Goal: Task Accomplishment & Management: Manage account settings

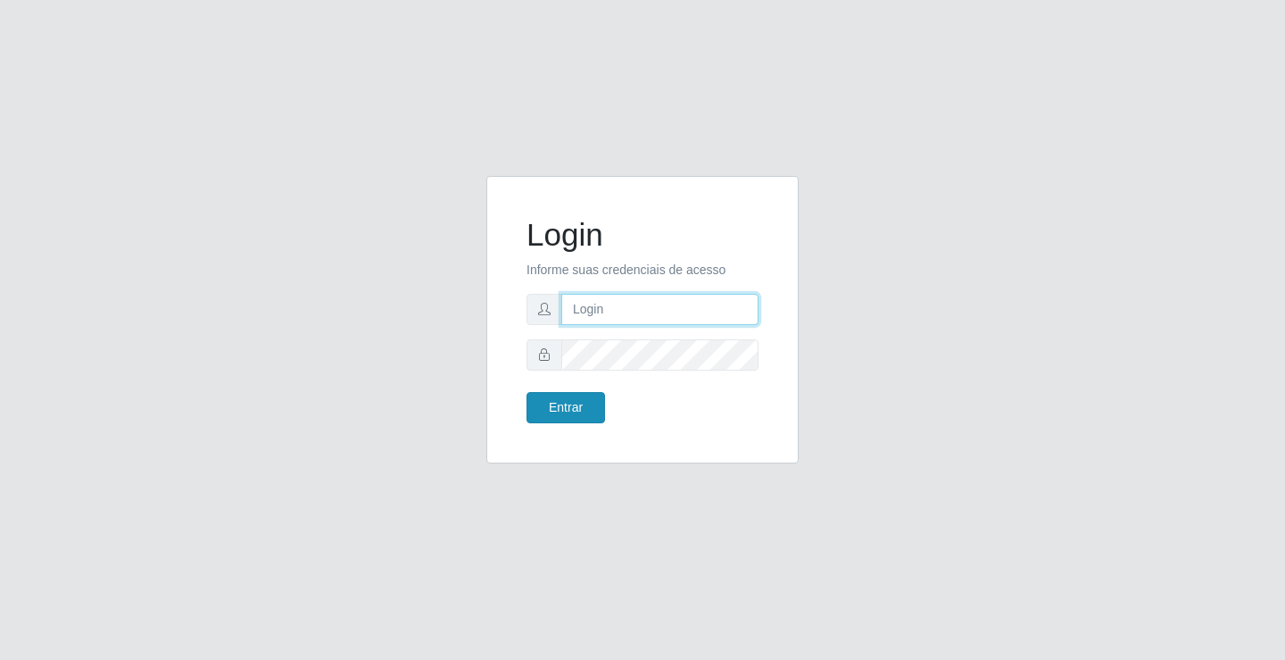
type input "[EMAIL_ADDRESS][DOMAIN_NAME]"
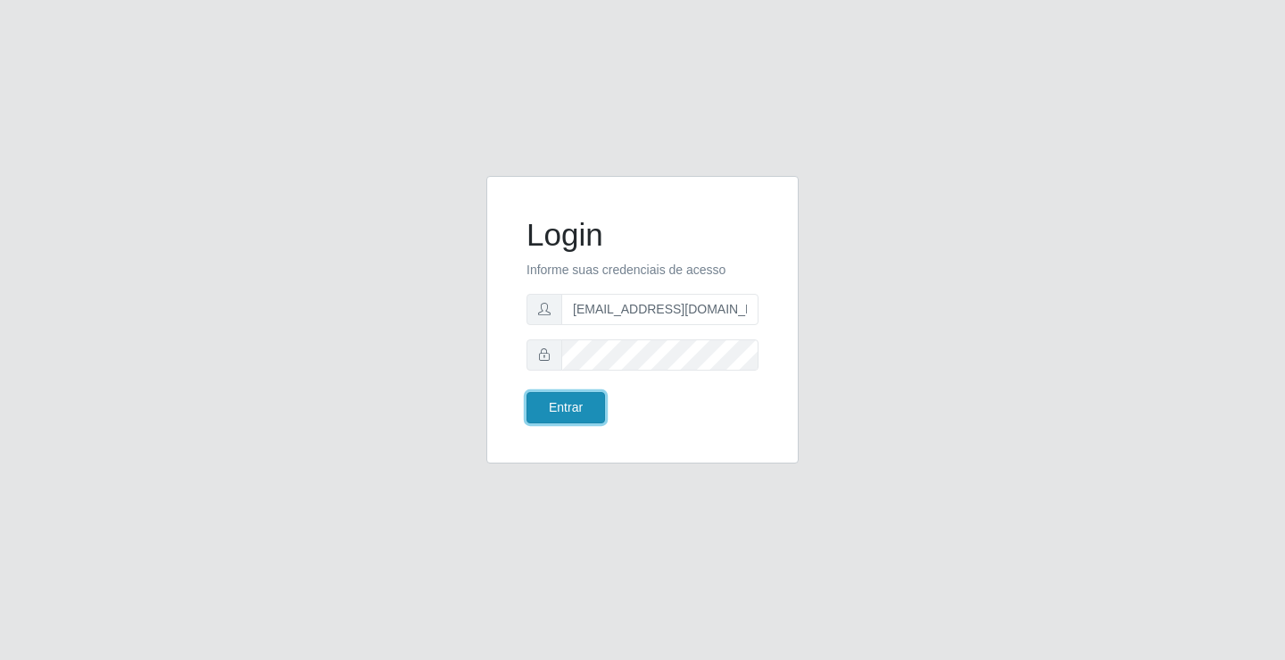
click at [588, 398] on button "Entrar" at bounding box center [566, 407] width 79 height 31
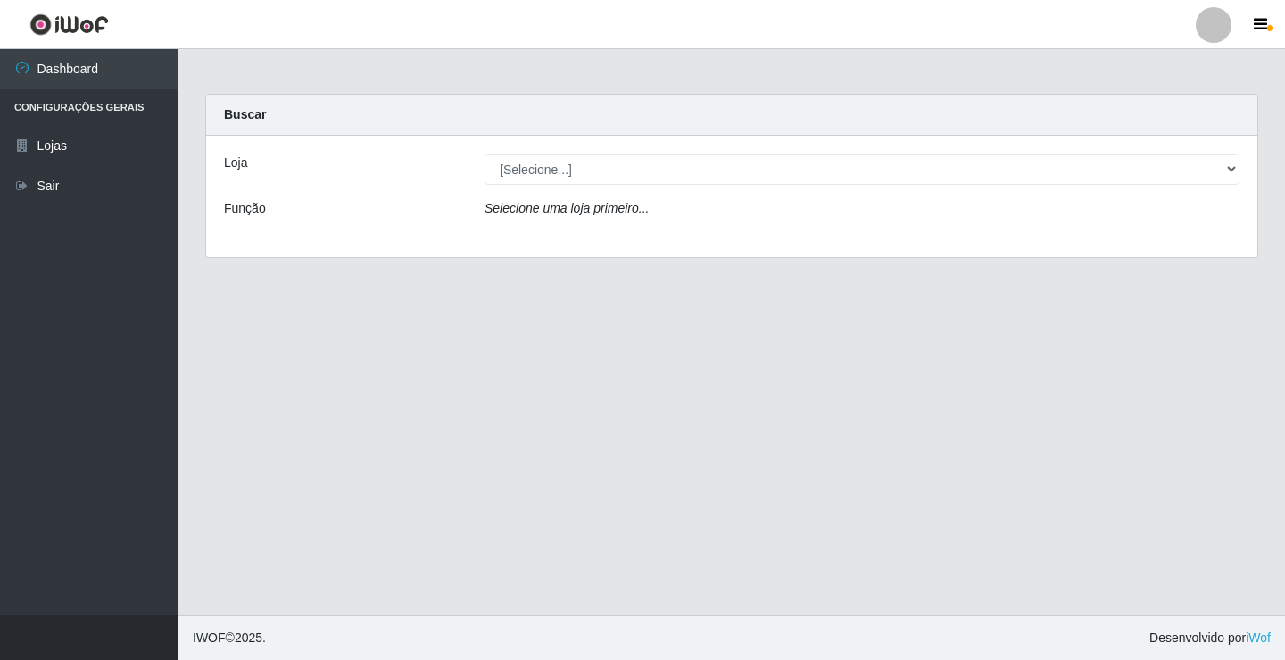
click at [796, 146] on div "Loja [Selecione...] Rede Potiguar 4 - Extremoz Função Selecione uma loja primei…" at bounding box center [732, 196] width 1052 height 121
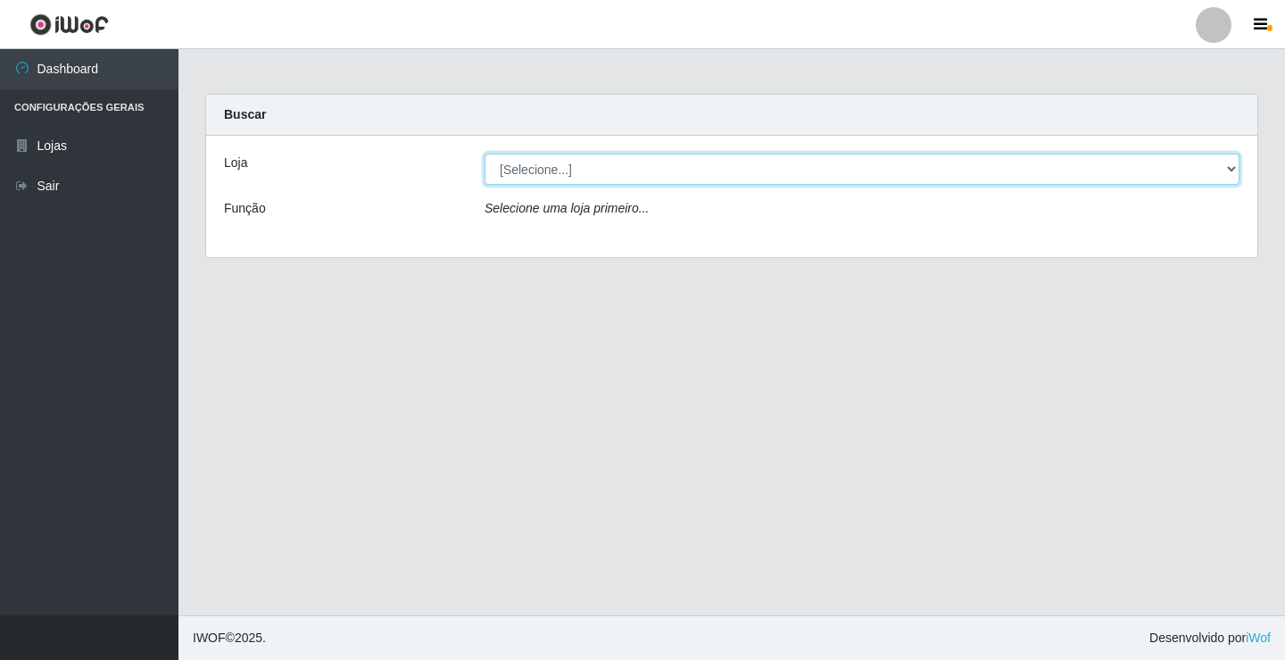
click at [796, 162] on select "[Selecione...] Rede Potiguar 4 - Extremoz" at bounding box center [862, 169] width 755 height 31
select select "78"
click at [485, 154] on select "[Selecione...] Rede Potiguar 4 - Extremoz" at bounding box center [862, 169] width 755 height 31
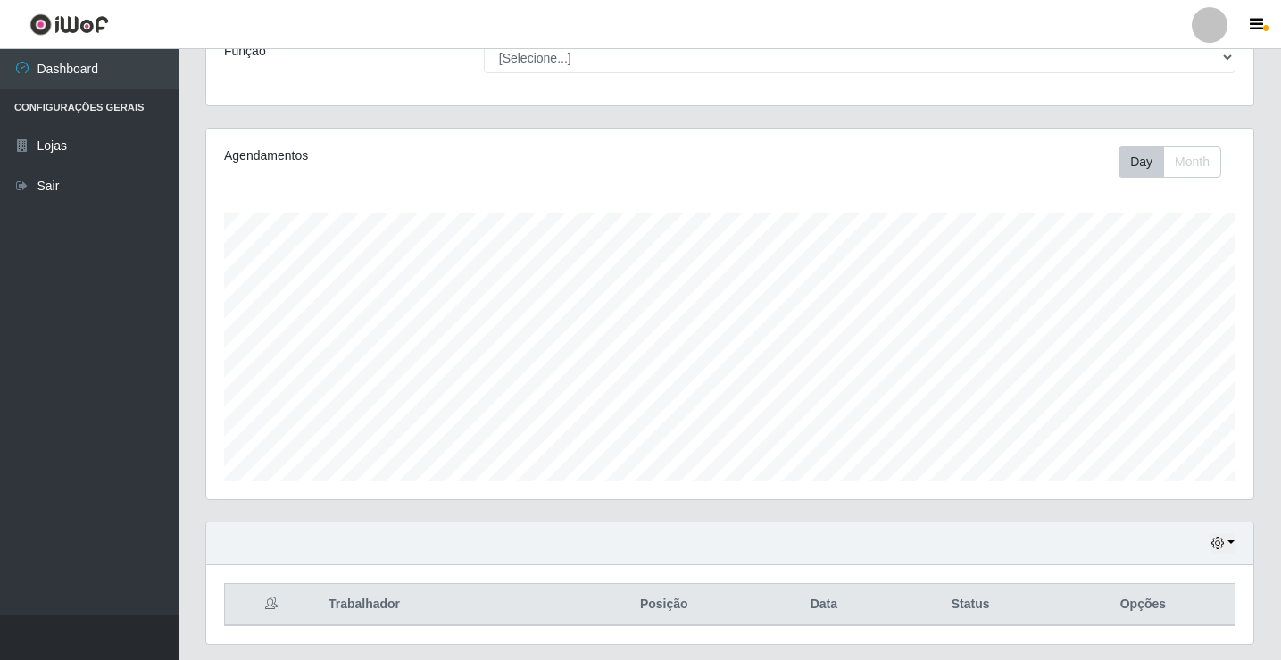
scroll to position [208, 0]
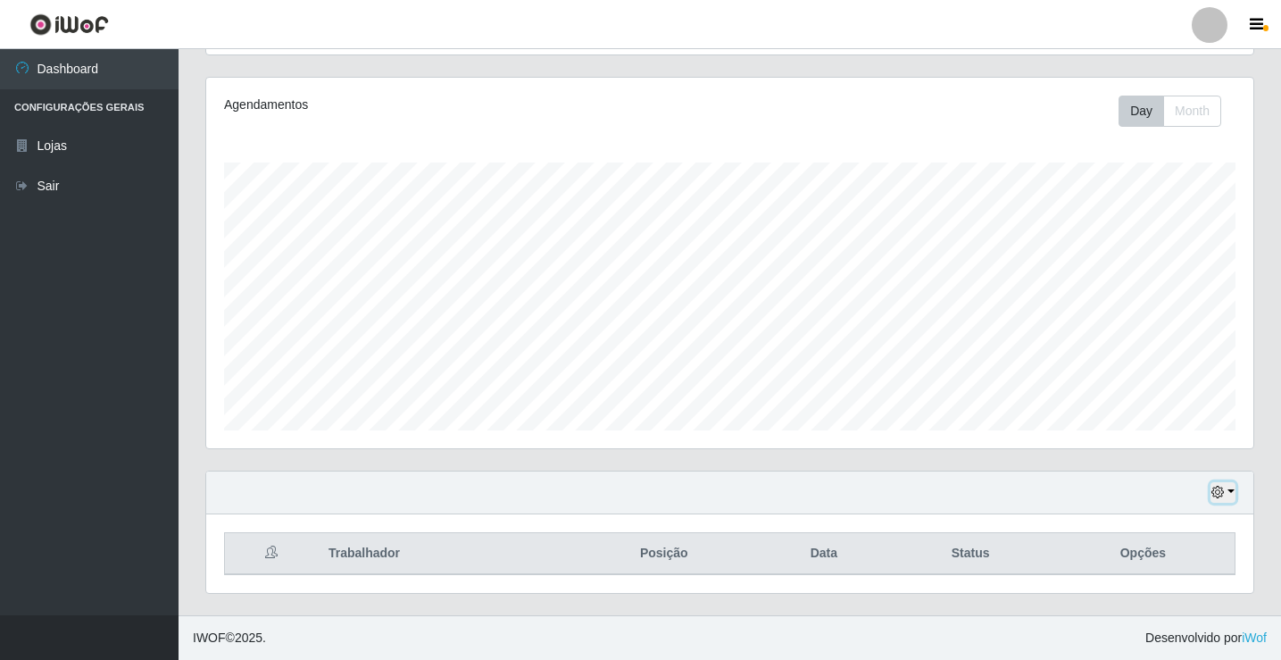
click at [1224, 495] on icon "button" at bounding box center [1217, 492] width 12 height 12
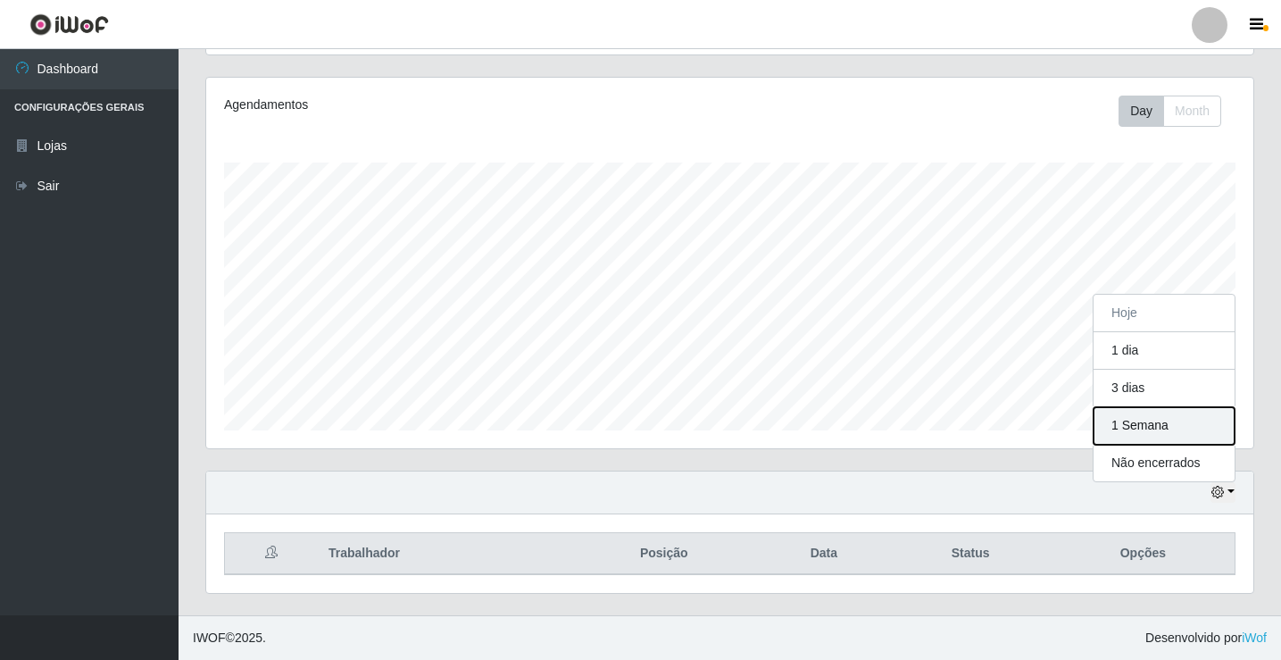
click at [1188, 412] on button "1 Semana" at bounding box center [1163, 425] width 141 height 37
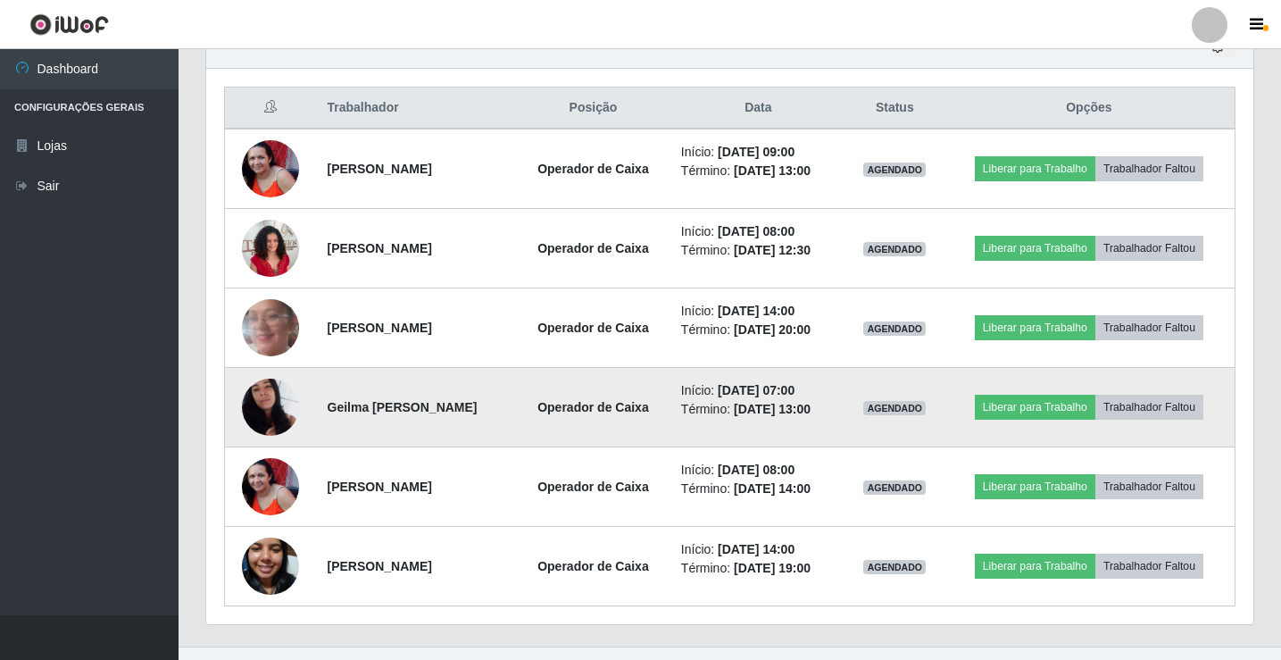
scroll to position [654, 0]
